Goal: Find specific page/section: Find specific page/section

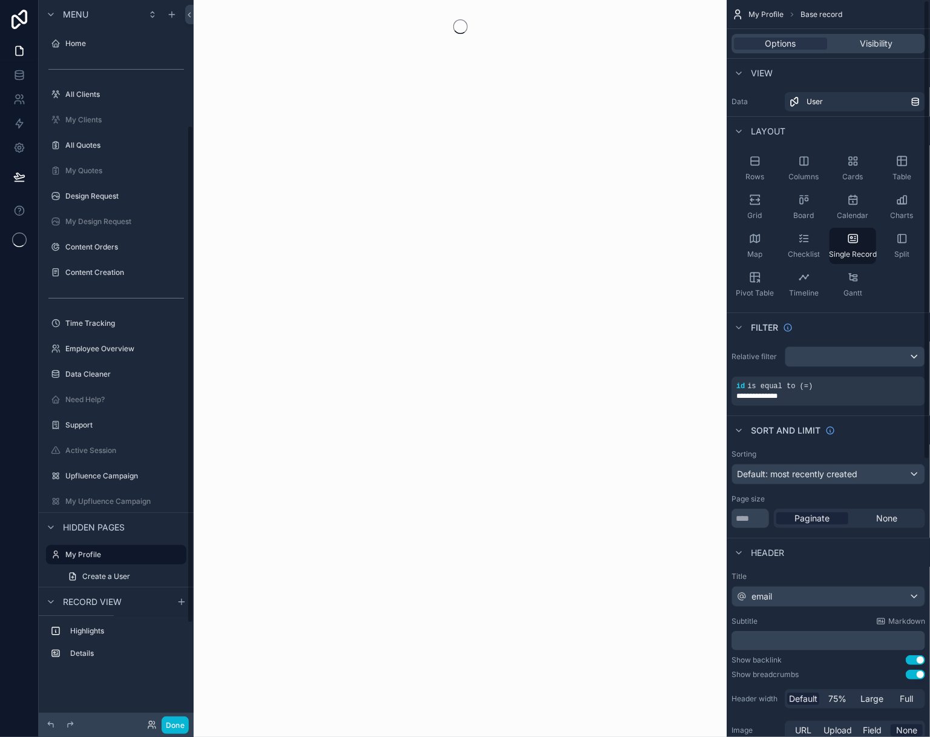
scroll to position [182, 0]
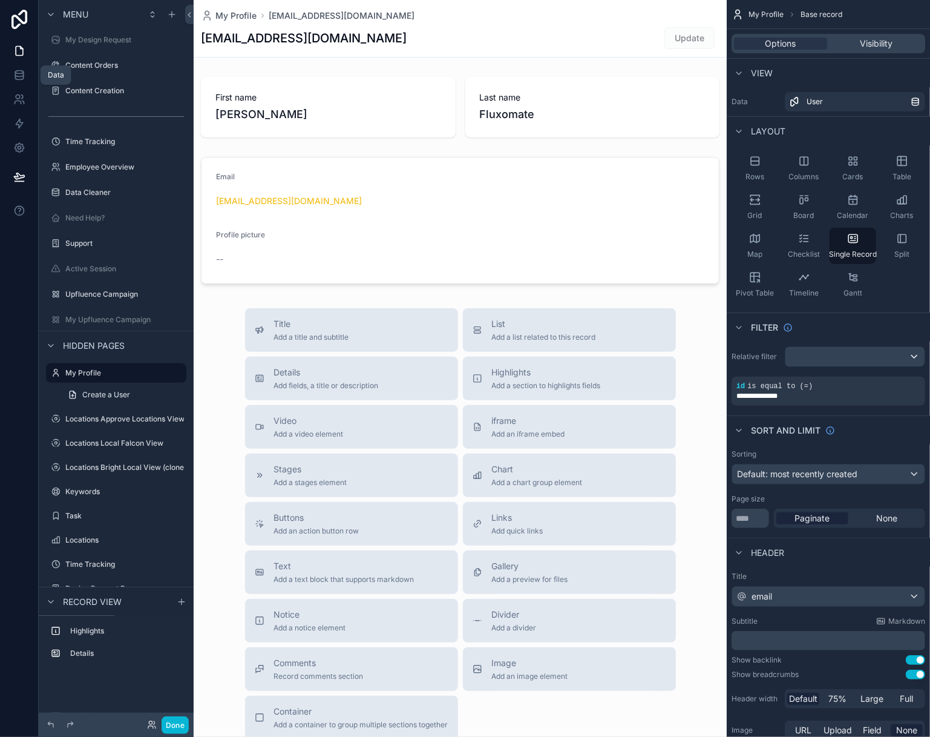
click at [21, 72] on icon at bounding box center [19, 75] width 12 height 12
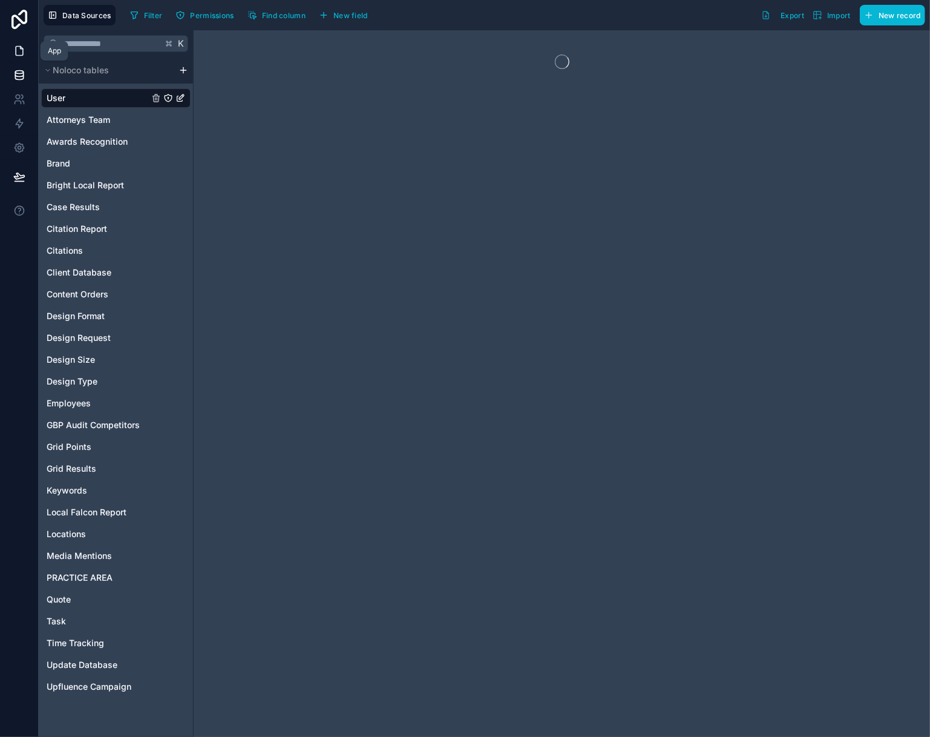
click at [21, 58] on link at bounding box center [19, 51] width 38 height 24
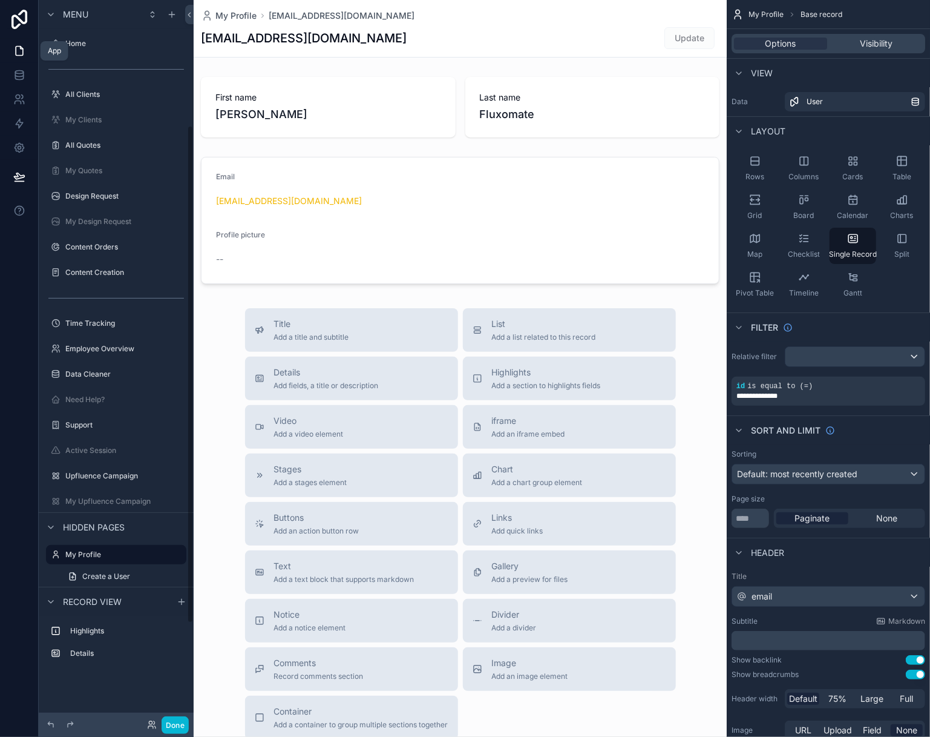
scroll to position [182, 0]
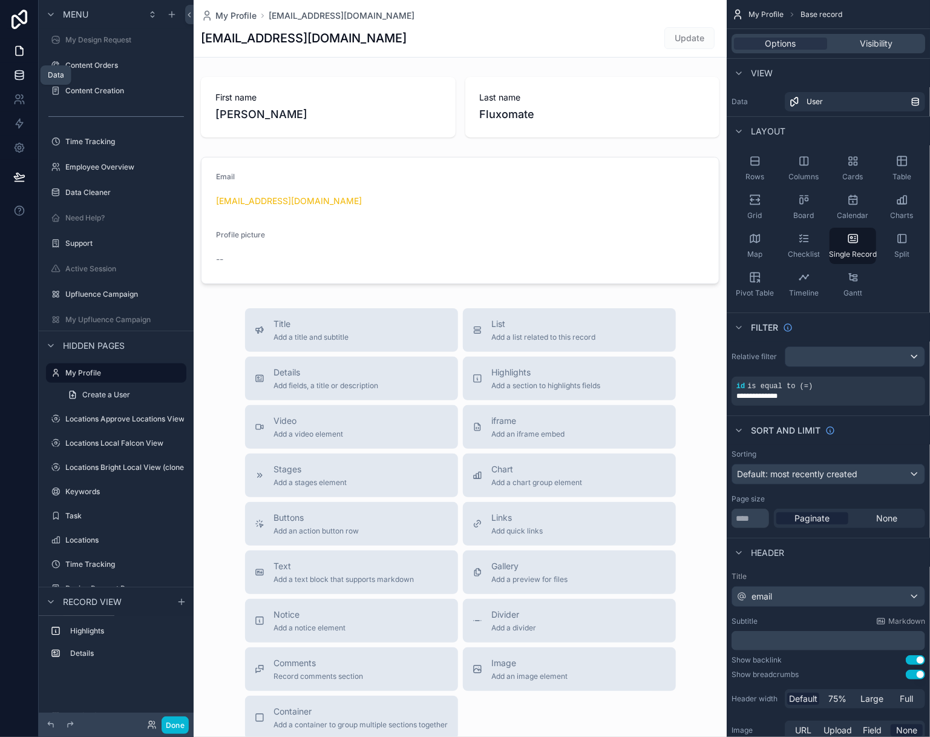
click at [21, 83] on link at bounding box center [19, 75] width 38 height 24
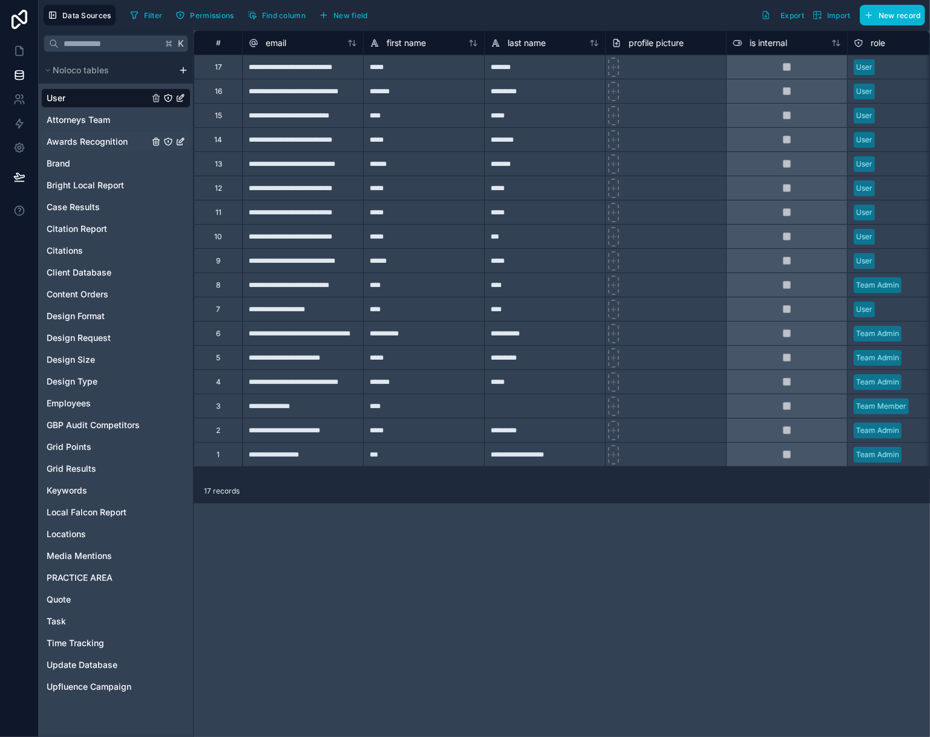
click at [113, 143] on span "Awards Recognition" at bounding box center [87, 142] width 81 height 12
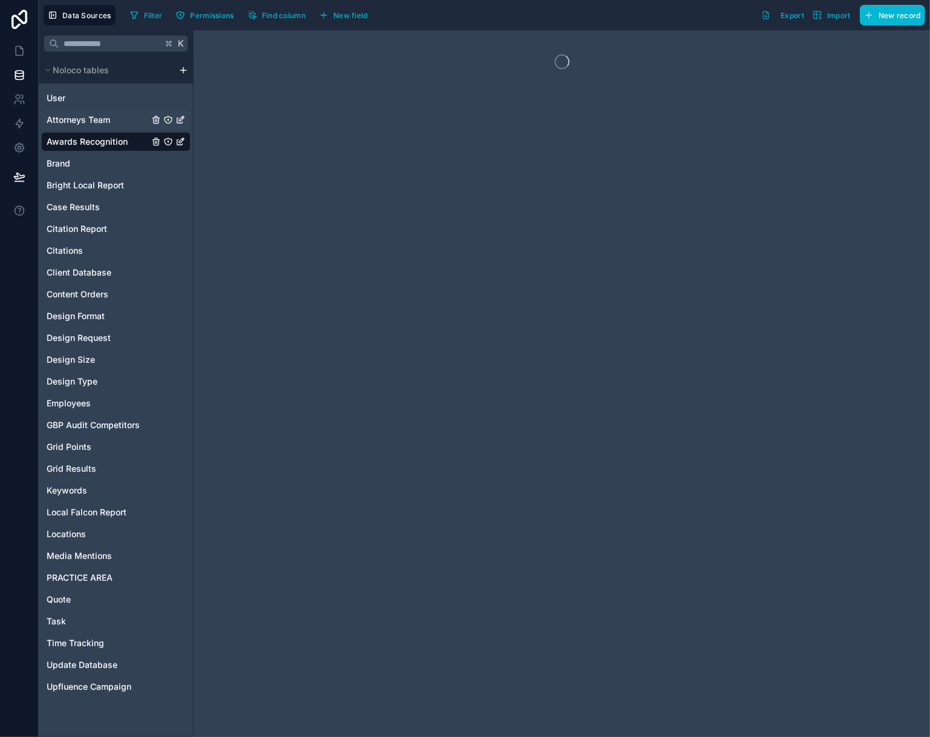
click at [99, 121] on span "Attorneys Team" at bounding box center [79, 120] width 64 height 12
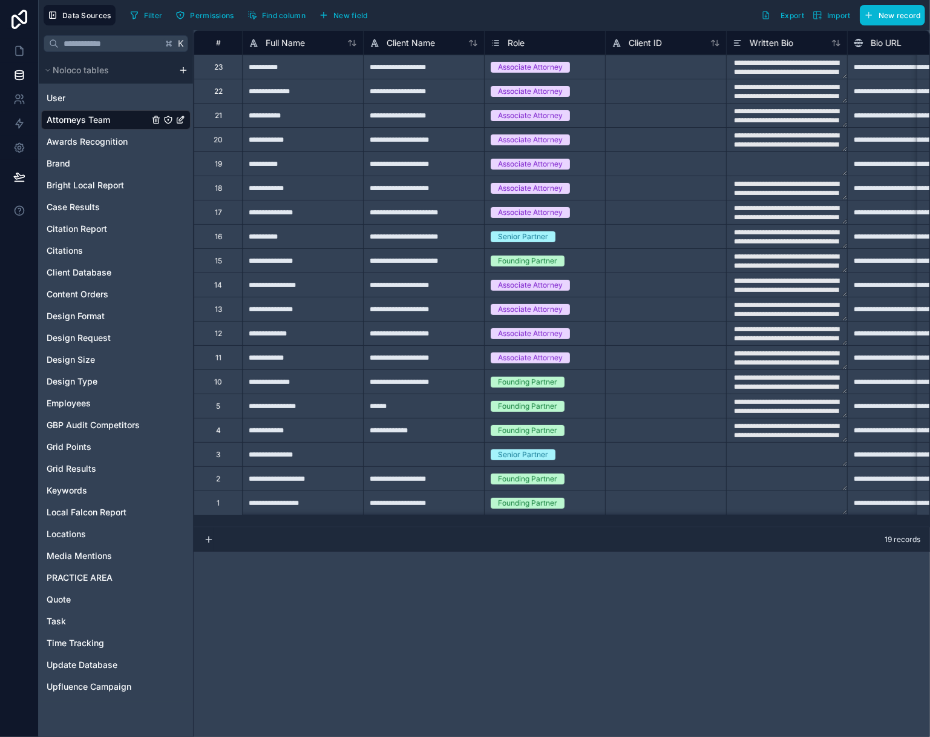
click at [457, 140] on div "**********" at bounding box center [423, 139] width 121 height 24
